Goal: Find specific page/section: Find specific page/section

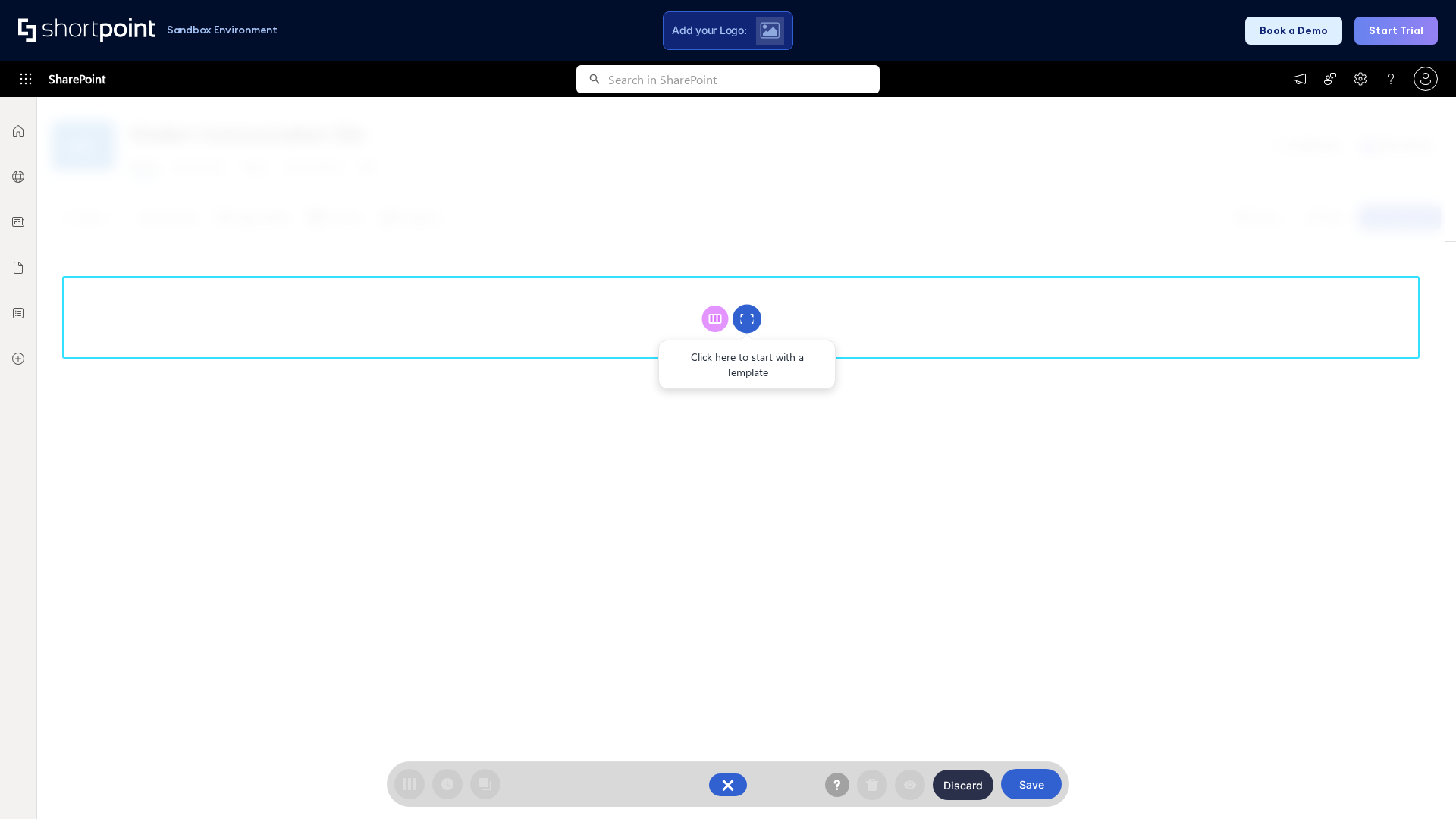
click at [747, 319] on circle at bounding box center [747, 320] width 29 height 29
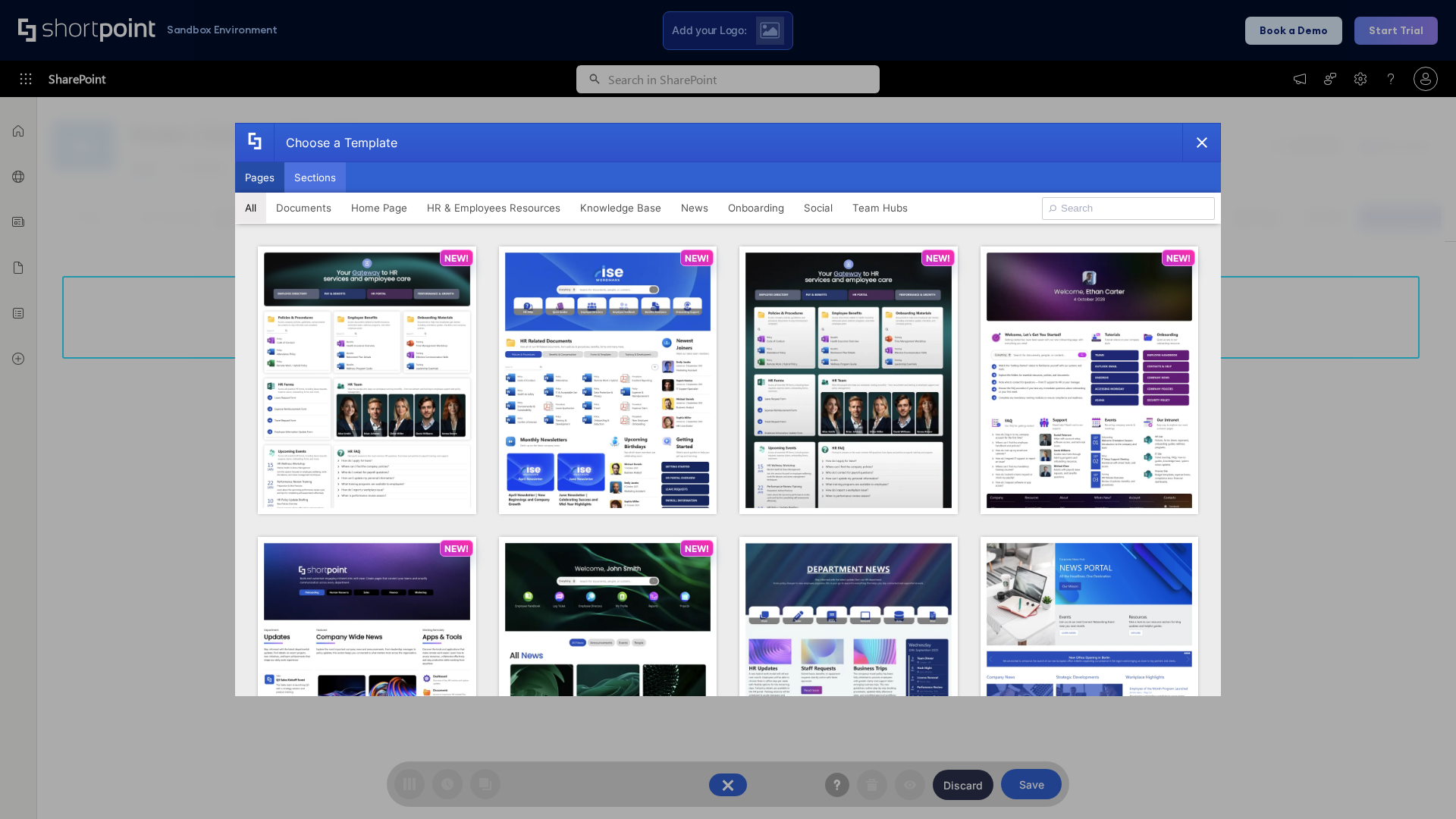
click at [315, 177] on button "Sections" at bounding box center [315, 178] width 62 height 31
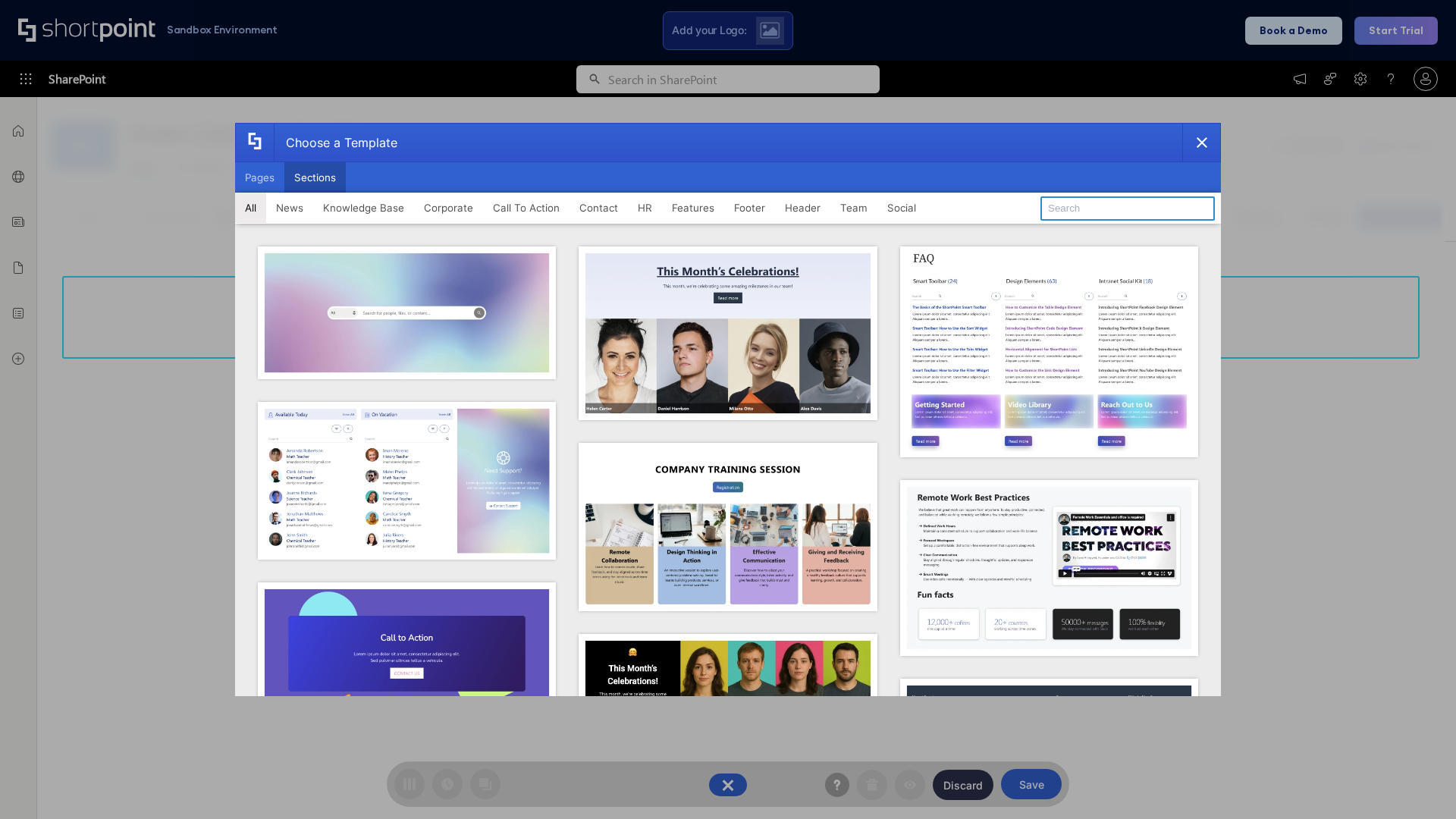
type input "CTA"
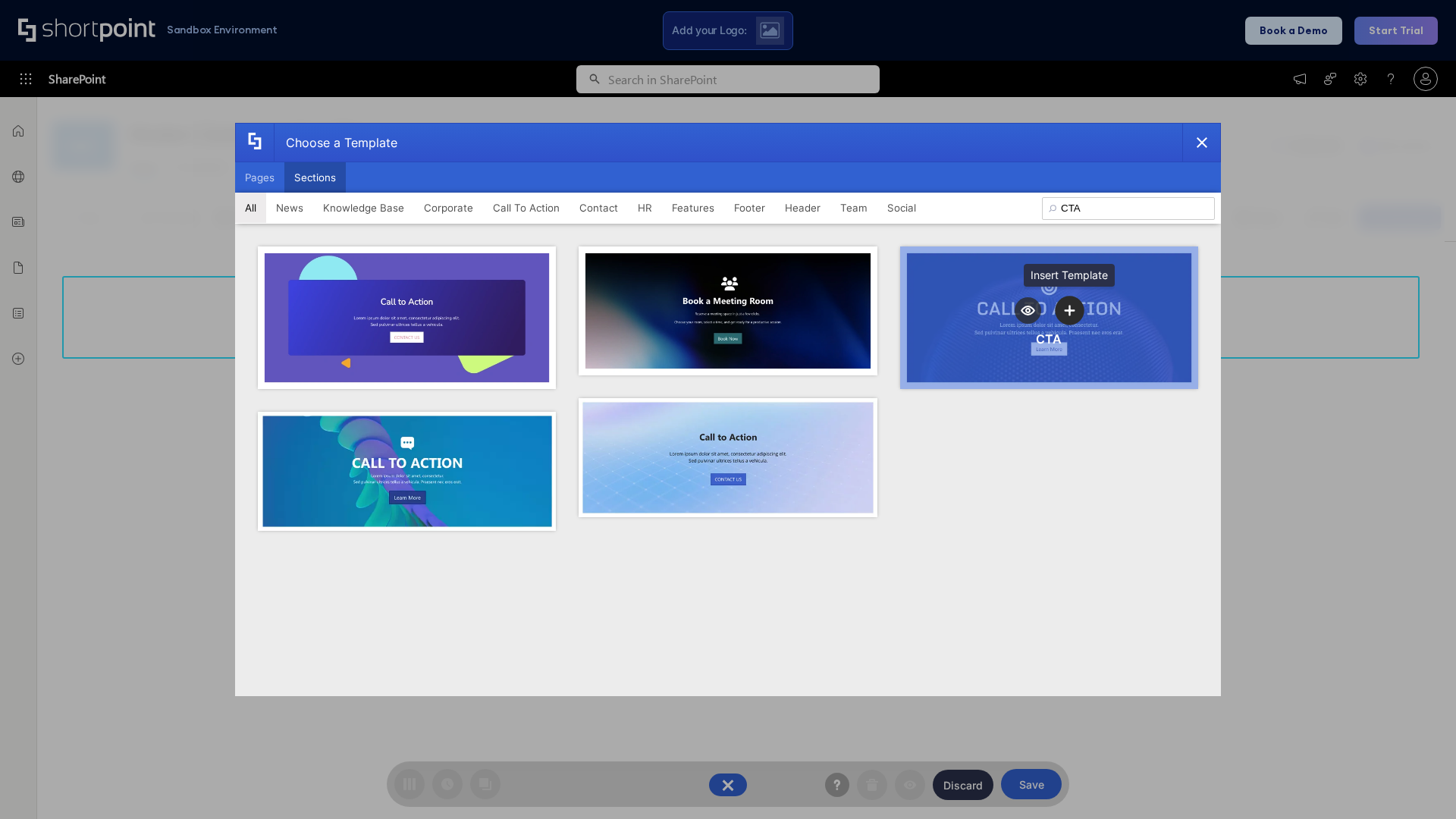
click at [1069, 310] on icon "template selector" at bounding box center [1070, 310] width 11 height 11
